Goal: Information Seeking & Learning: Learn about a topic

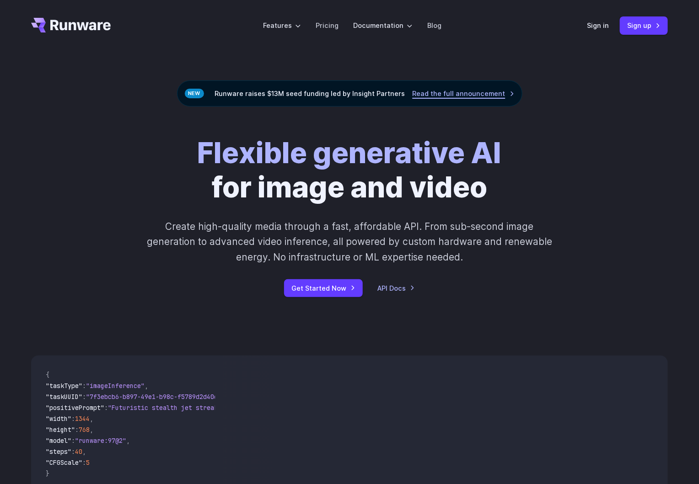
click at [476, 91] on link "Read the full announcement" at bounding box center [464, 93] width 102 height 11
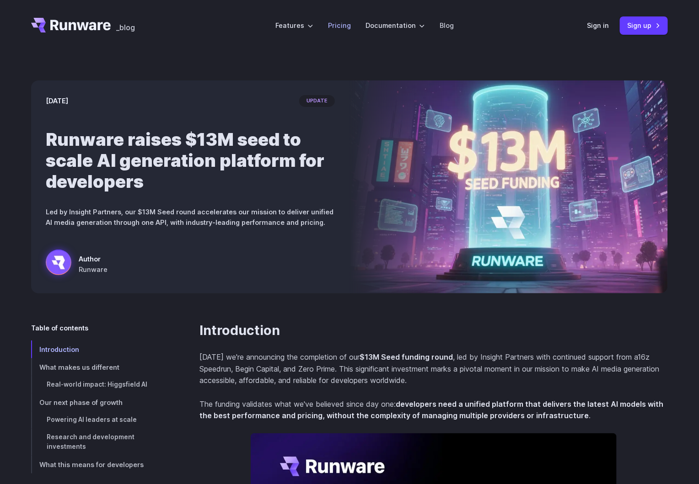
click at [341, 27] on link "Pricing" at bounding box center [339, 25] width 23 height 11
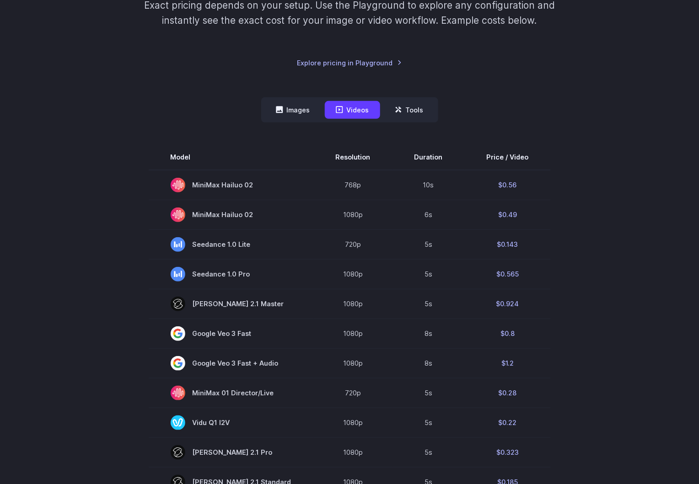
scroll to position [137, 0]
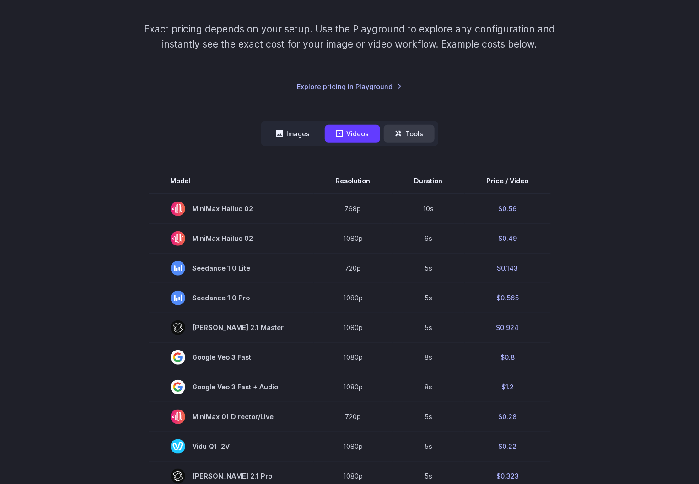
click at [407, 132] on button "Tools" at bounding box center [409, 134] width 51 height 18
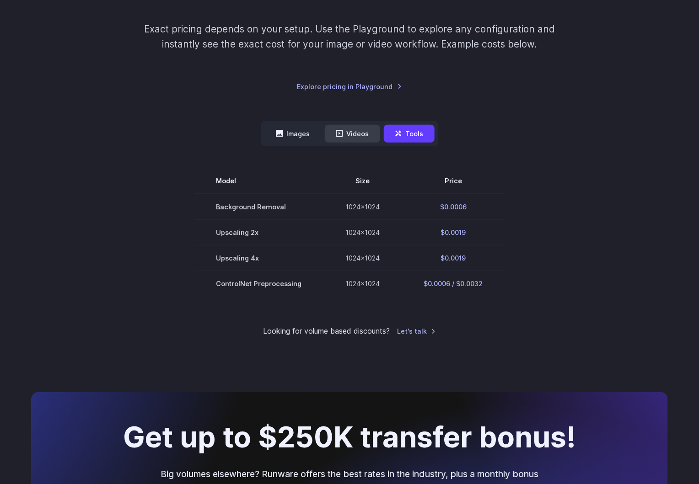
click at [349, 128] on button "Videos" at bounding box center [352, 134] width 55 height 18
